Goal: Information Seeking & Learning: Learn about a topic

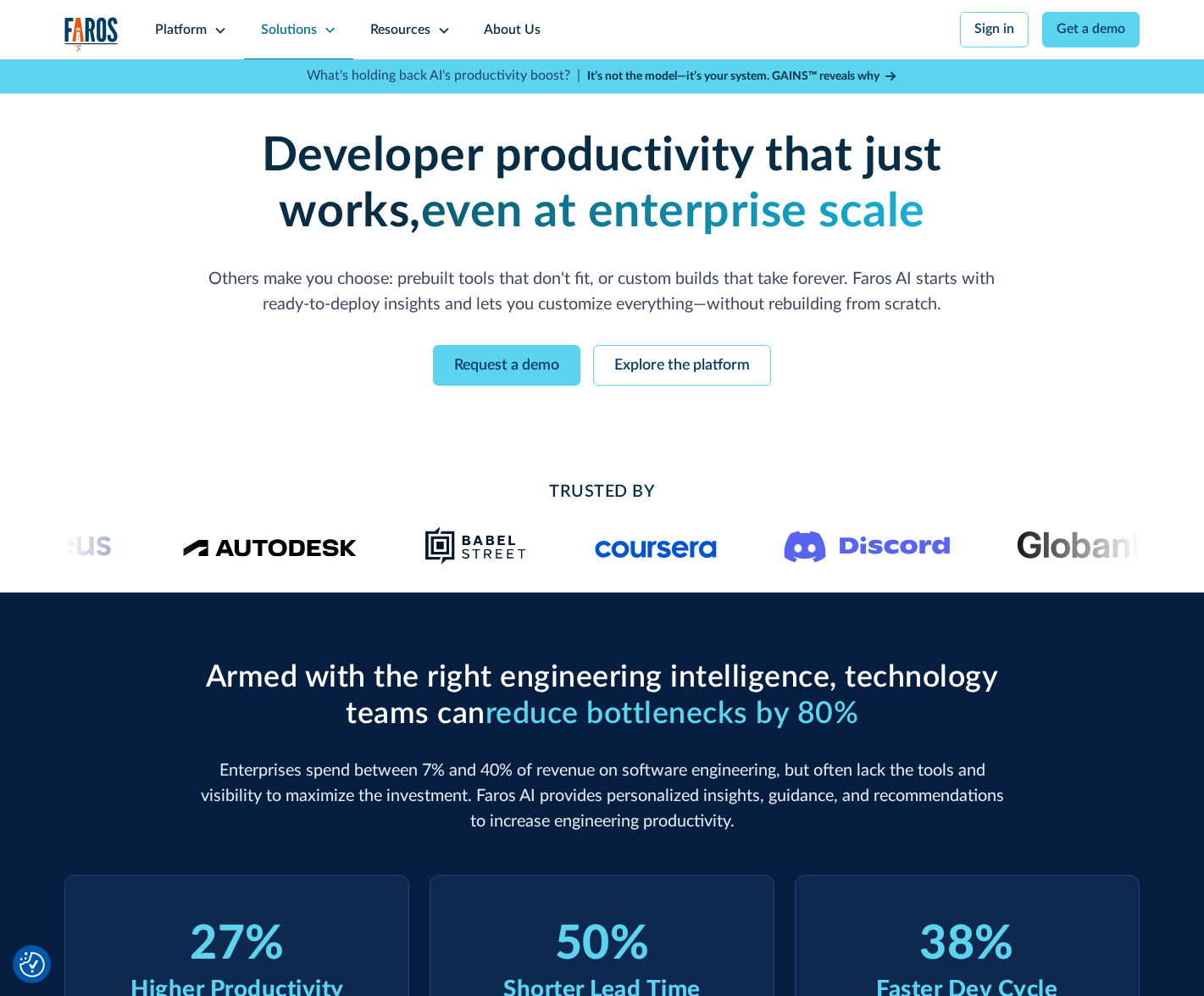
click at [292, 24] on div "Solutions" at bounding box center [289, 30] width 56 height 20
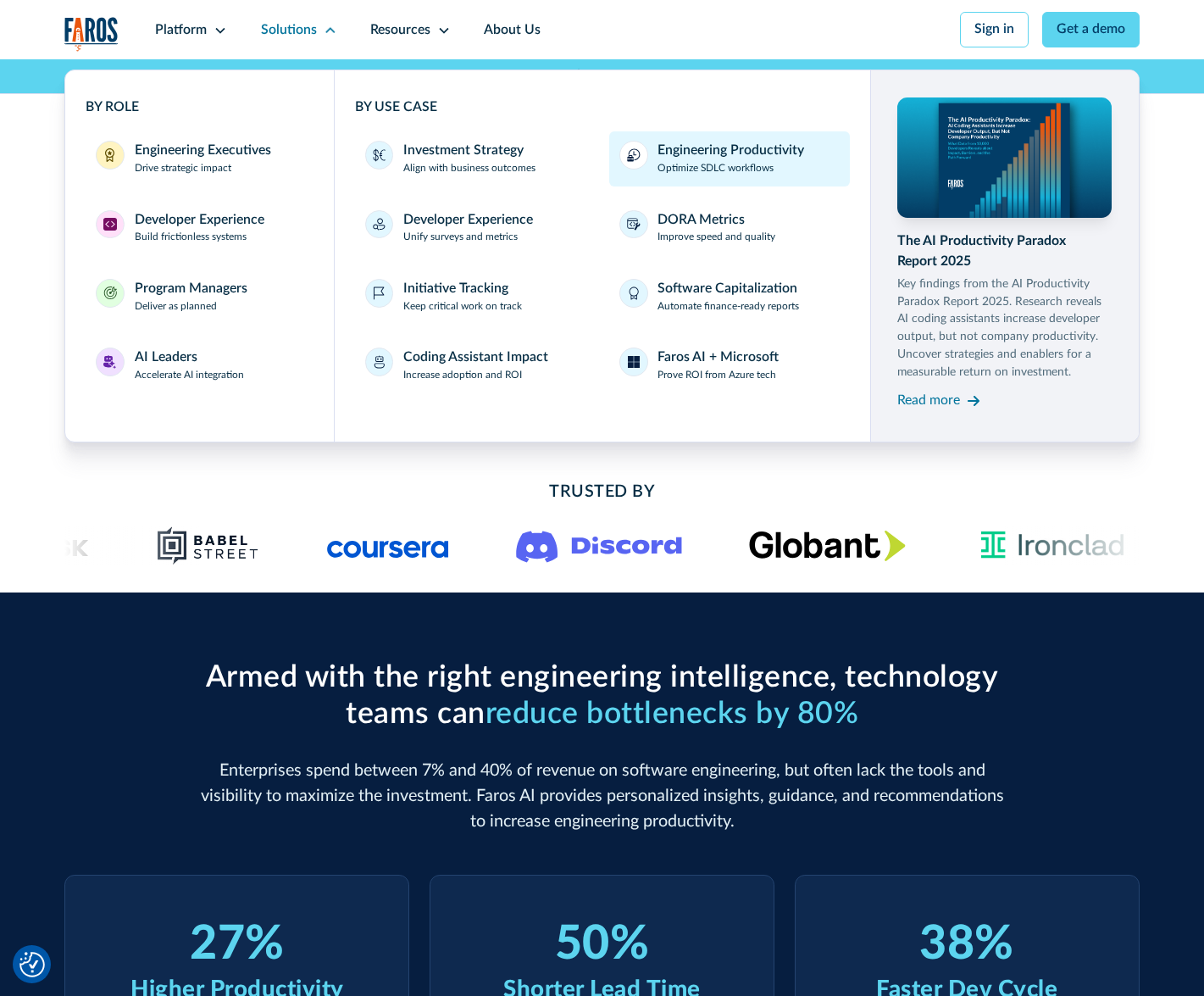
click at [691, 168] on p "Optimize SDLC workflows" at bounding box center [715, 168] width 116 height 15
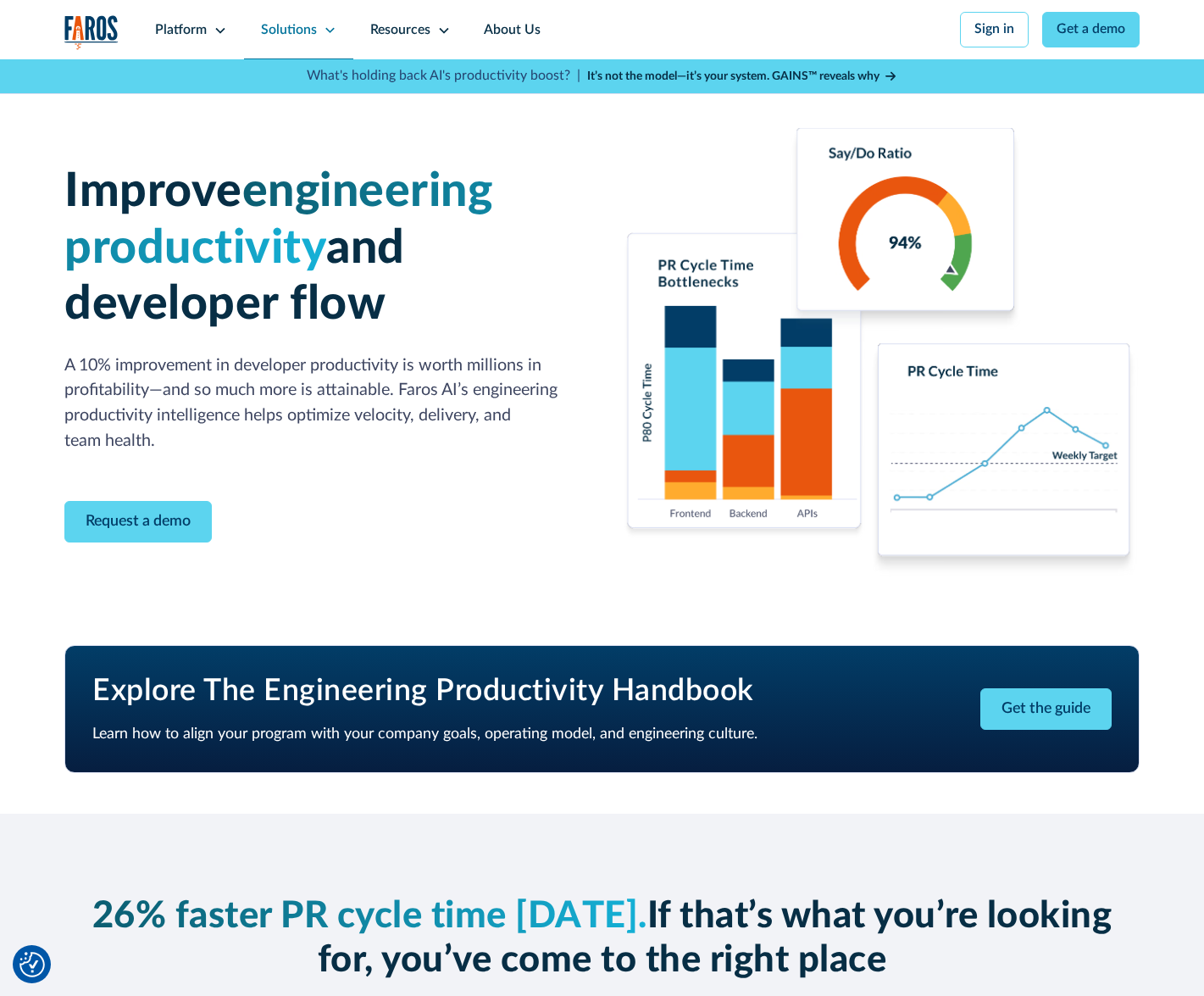
click at [323, 26] on icon at bounding box center [330, 31] width 14 height 14
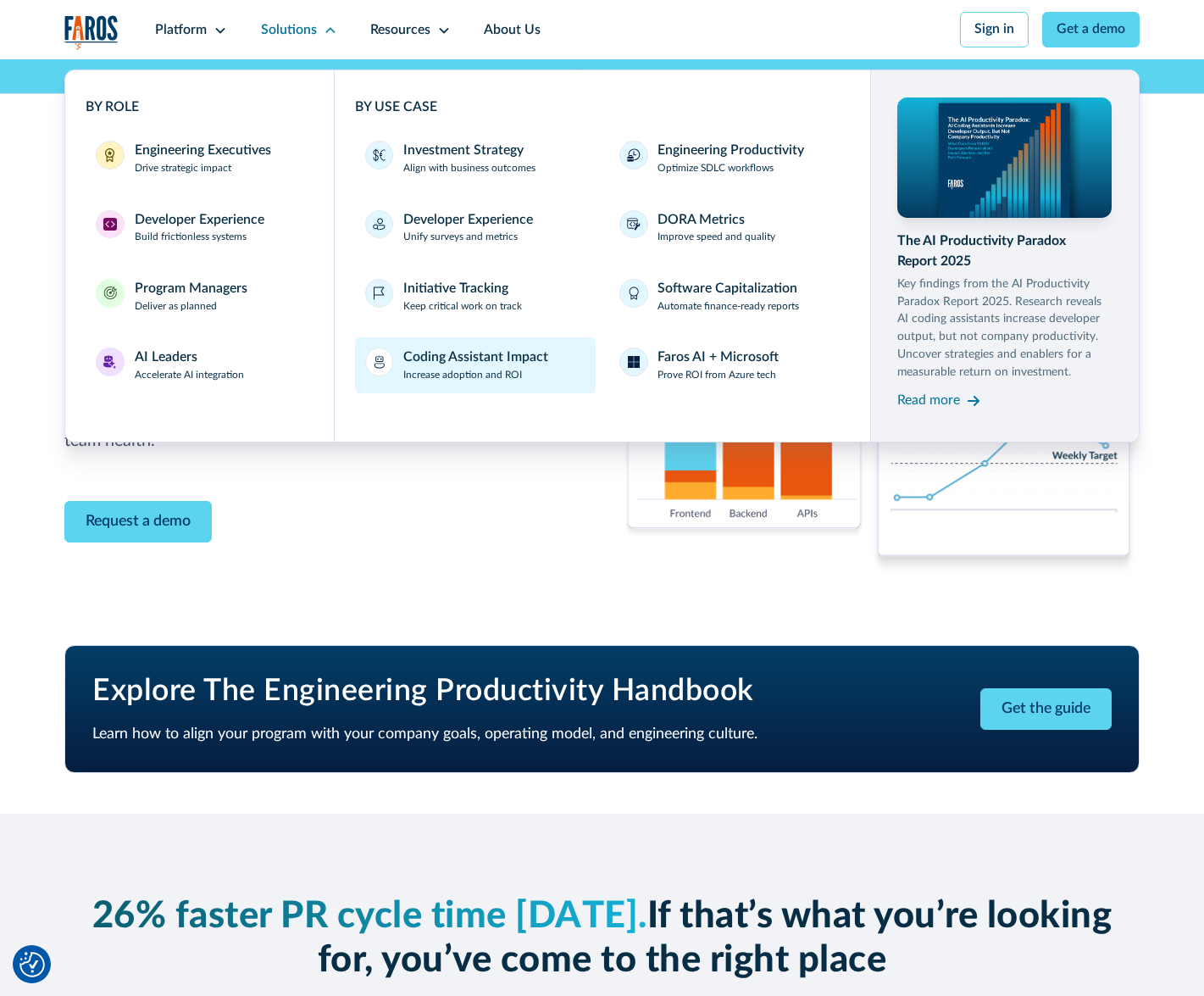
click at [446, 357] on div "Coding Assistant Impact" at bounding box center [476, 357] width 145 height 20
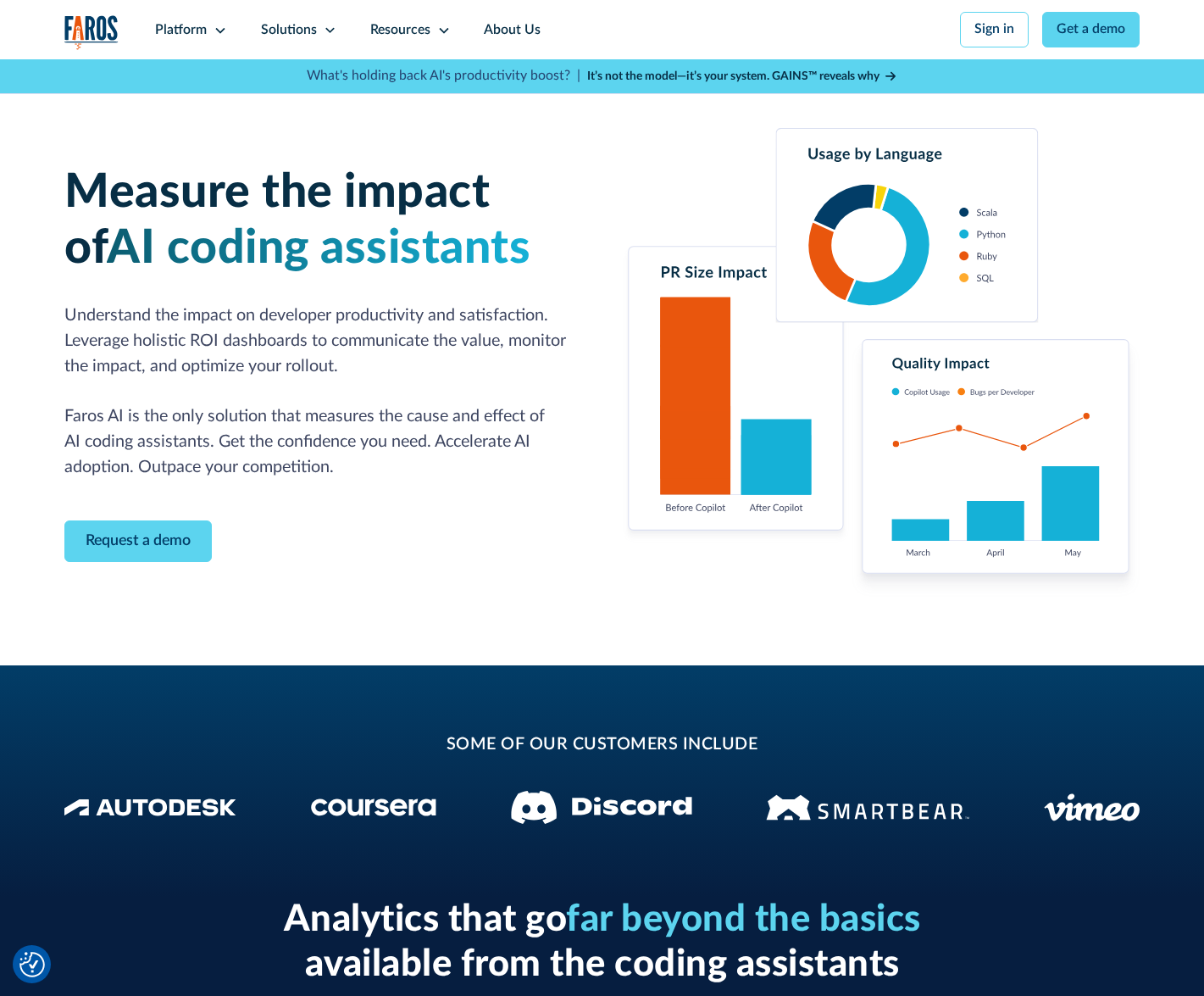
click at [728, 3] on nav "Platform Unlock engineering productivity at scale. Stay ahead with products des…" at bounding box center [639, 30] width 1001 height 59
